Goal: Navigation & Orientation: Understand site structure

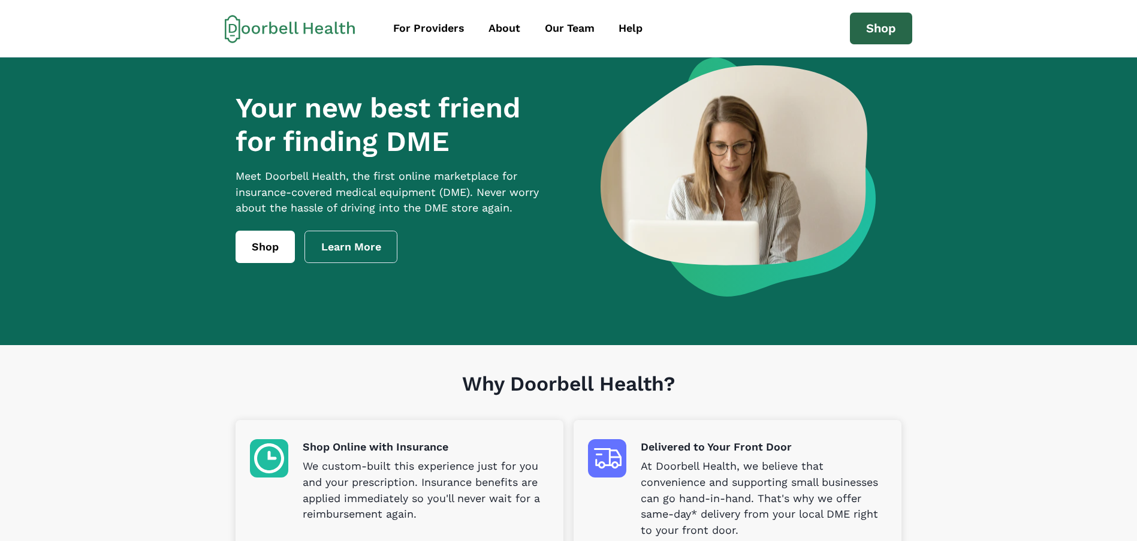
click at [858, 44] on link "Shop" at bounding box center [881, 29] width 62 height 32
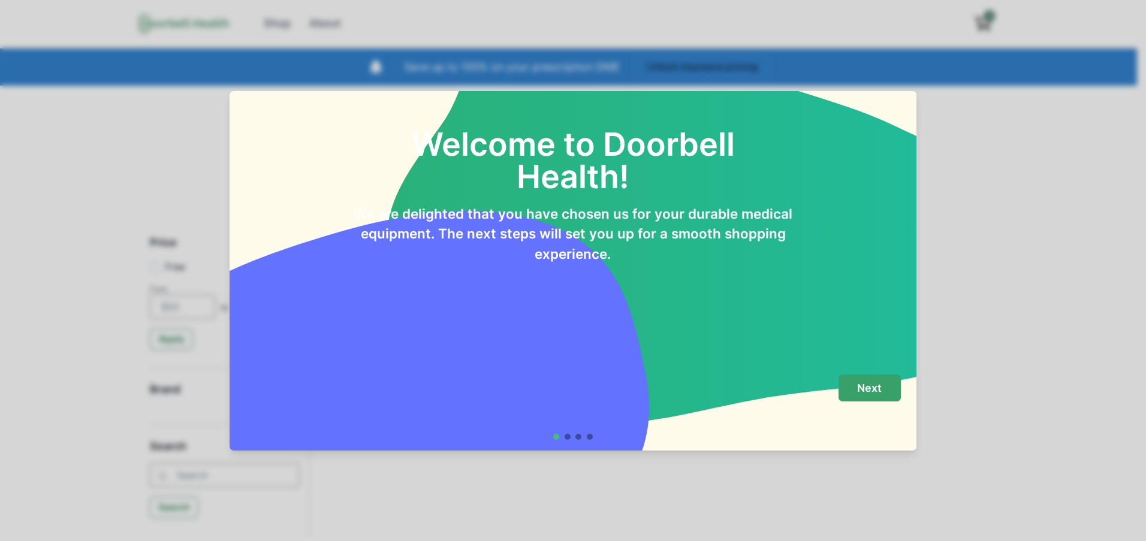
click at [864, 391] on p "Next" at bounding box center [869, 388] width 25 height 13
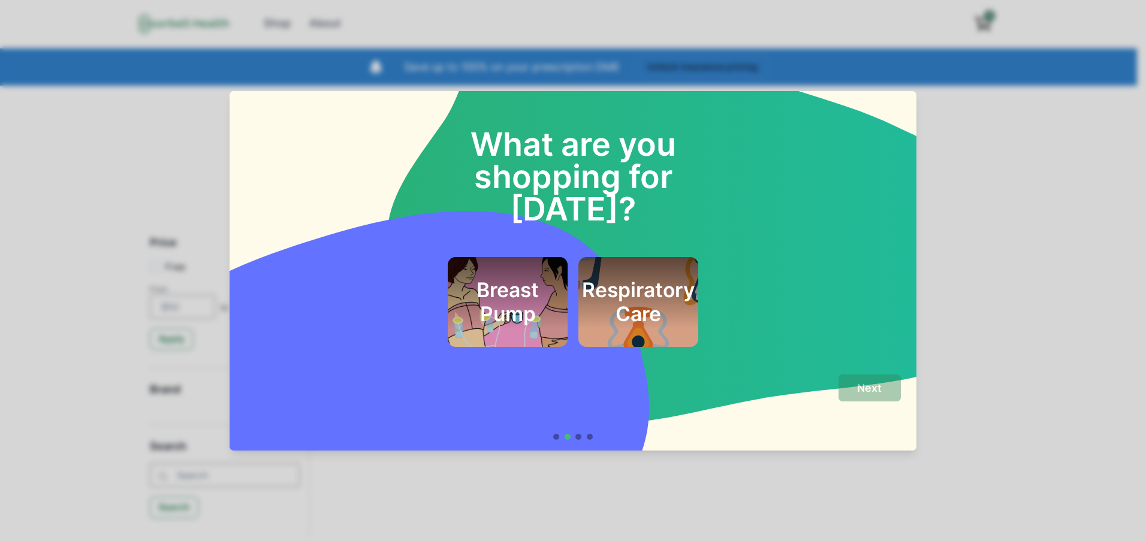
click at [671, 278] on h2 "Respiratory Care" at bounding box center [638, 302] width 113 height 49
click at [873, 393] on p "Next" at bounding box center [869, 388] width 25 height 13
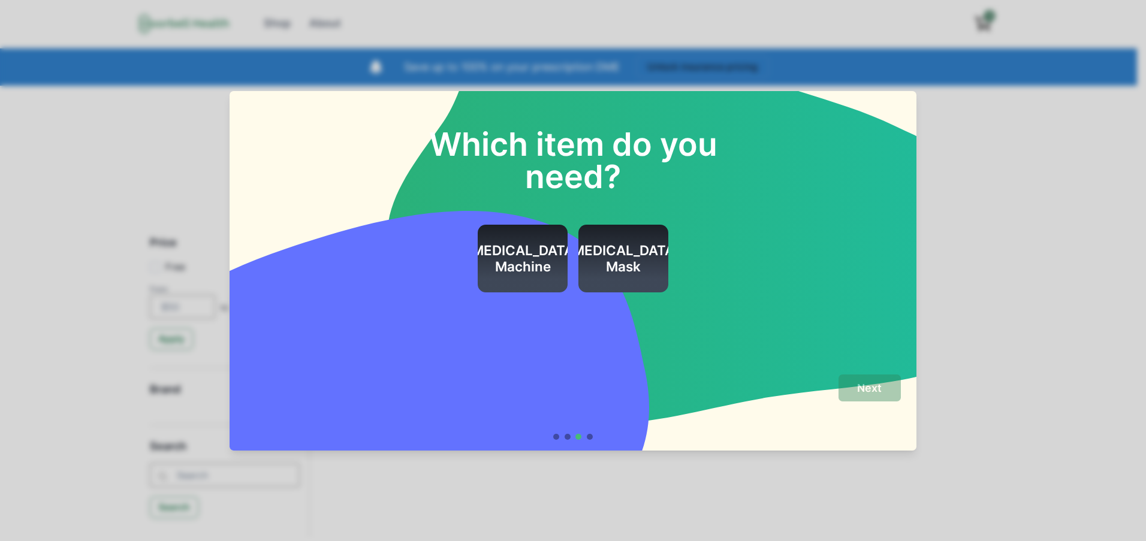
click at [620, 247] on h2 "[MEDICAL_DATA] Mask" at bounding box center [623, 259] width 113 height 32
click at [881, 376] on button "Next" at bounding box center [870, 388] width 62 height 27
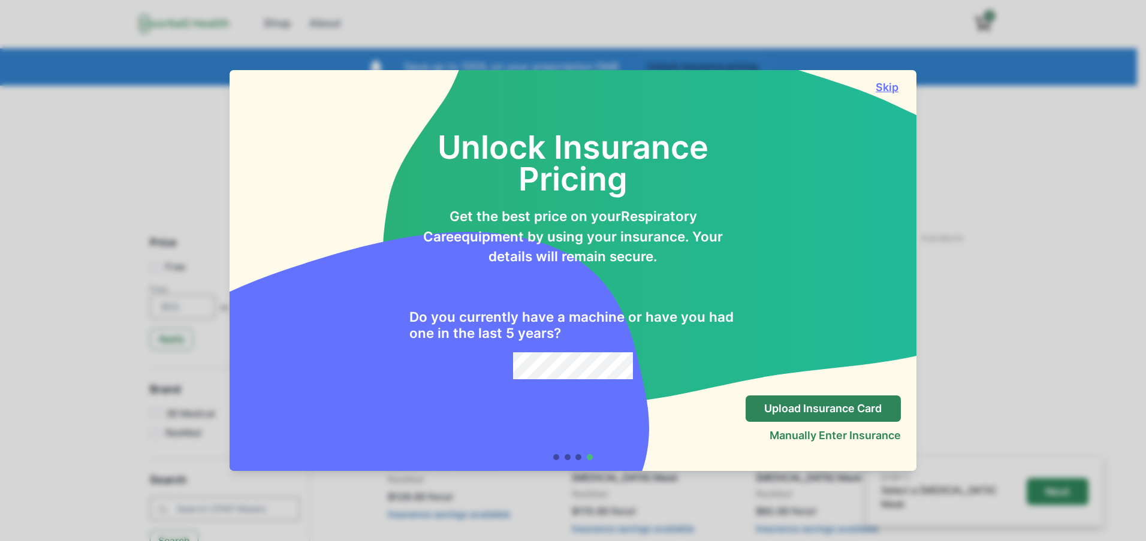
click at [889, 93] on button "Skip" at bounding box center [887, 87] width 27 height 13
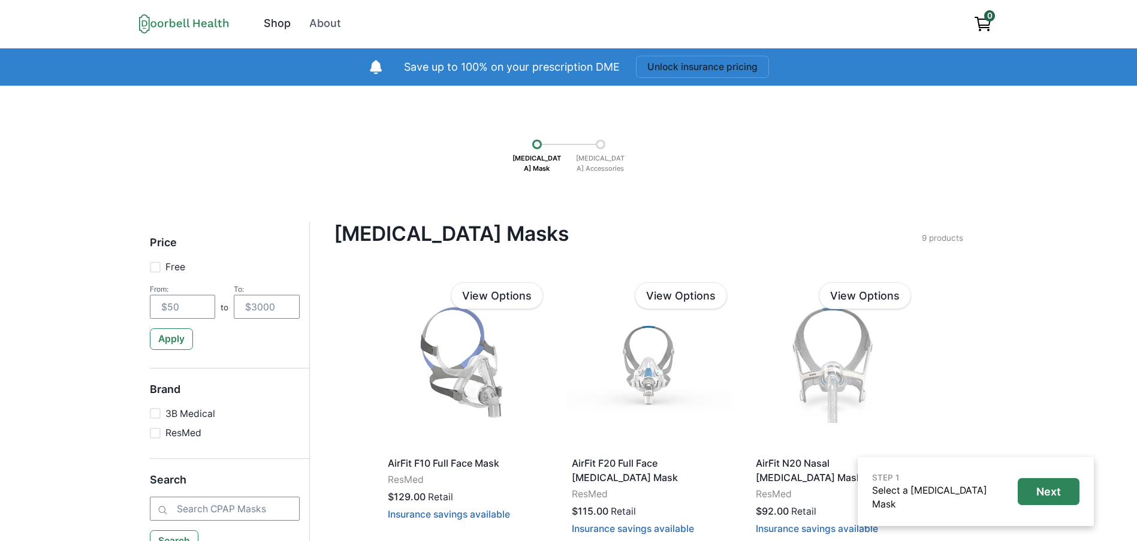
click at [290, 24] on div "Shop" at bounding box center [277, 24] width 27 height 16
click at [273, 19] on div "Shop" at bounding box center [277, 24] width 27 height 16
click at [273, 20] on div "Shop" at bounding box center [277, 24] width 27 height 16
click at [167, 28] on icon at bounding box center [184, 24] width 90 height 20
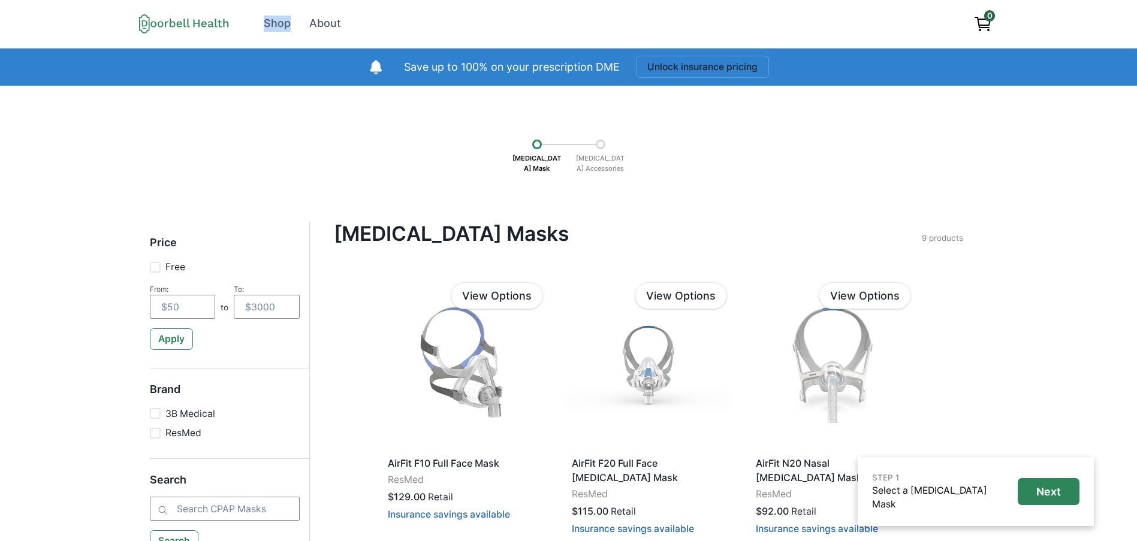
click at [167, 28] on icon at bounding box center [184, 24] width 90 height 20
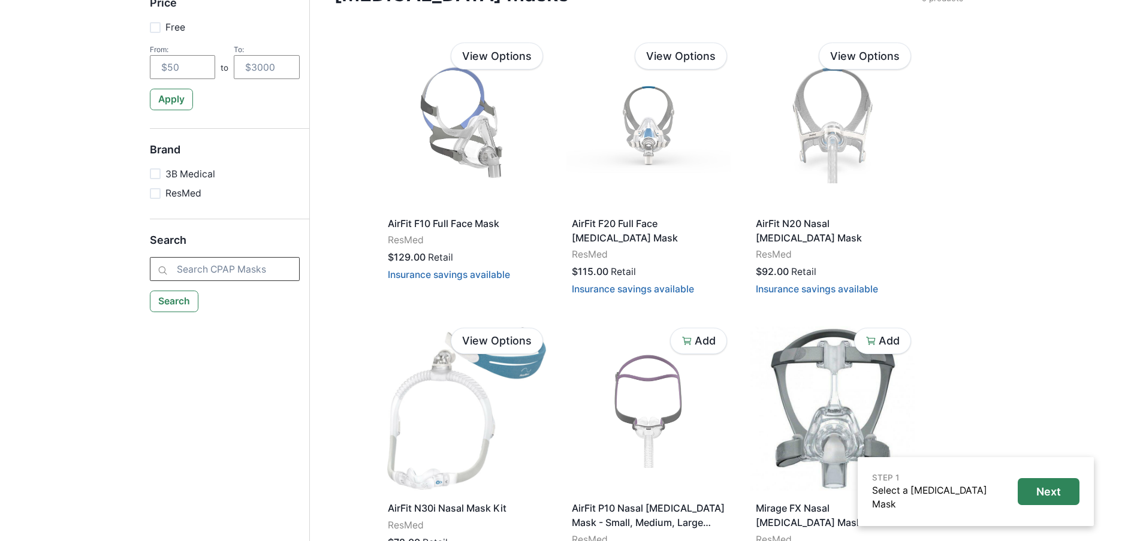
click at [193, 279] on input "search" at bounding box center [225, 269] width 150 height 24
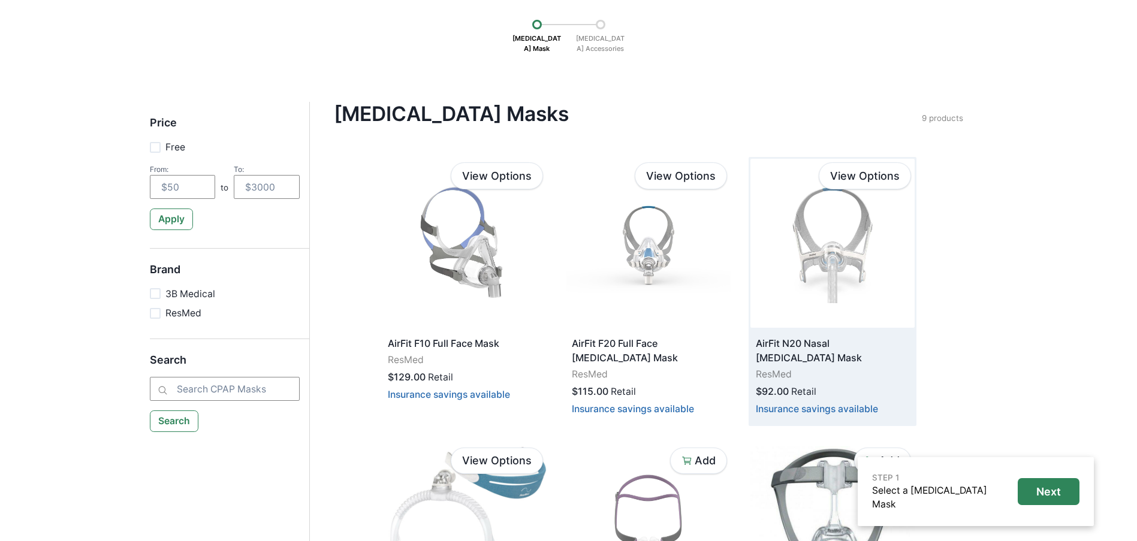
scroll to position [0, 0]
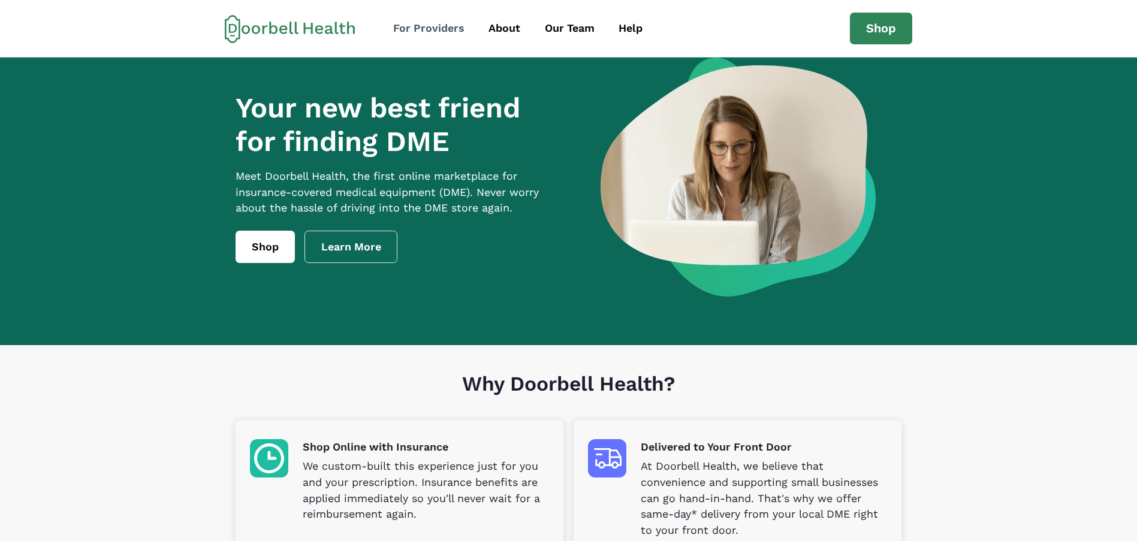
click at [433, 22] on div "For Providers" at bounding box center [428, 28] width 71 height 16
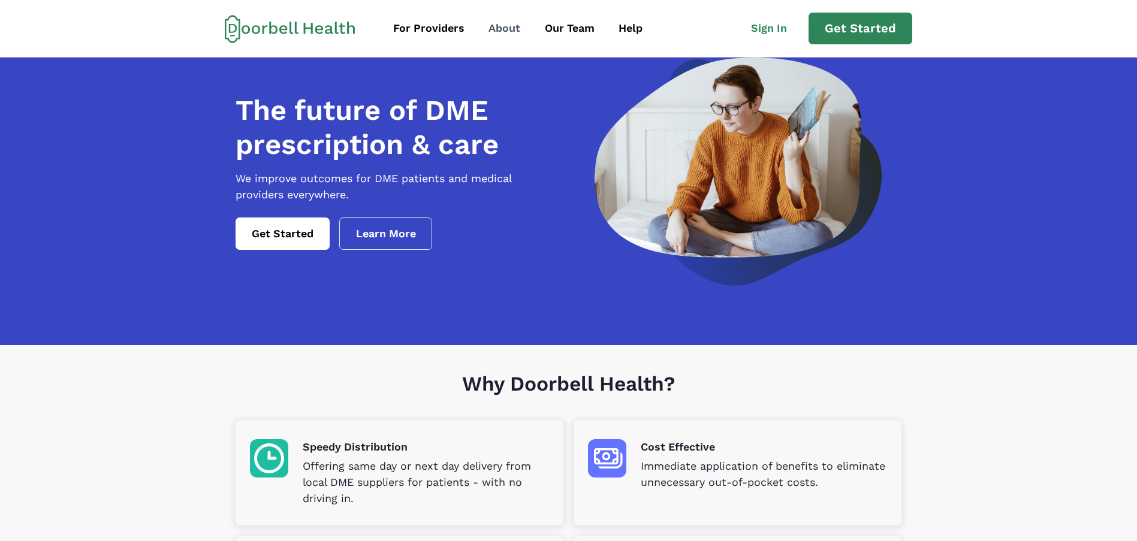
click at [500, 28] on div "About" at bounding box center [504, 28] width 32 height 16
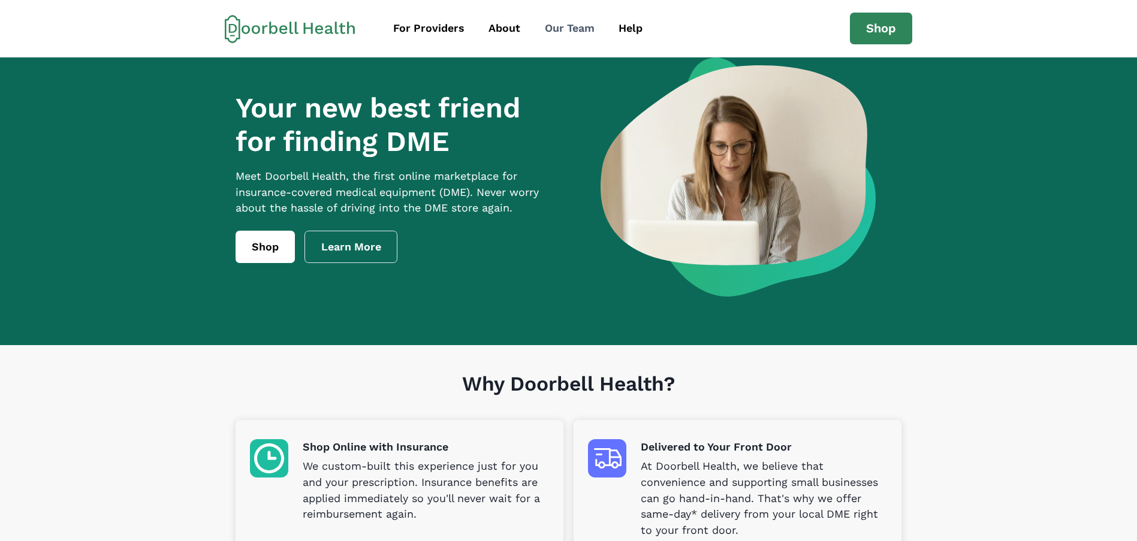
click at [552, 34] on div "Our Team" at bounding box center [570, 28] width 50 height 16
